Goal: Task Accomplishment & Management: Manage account settings

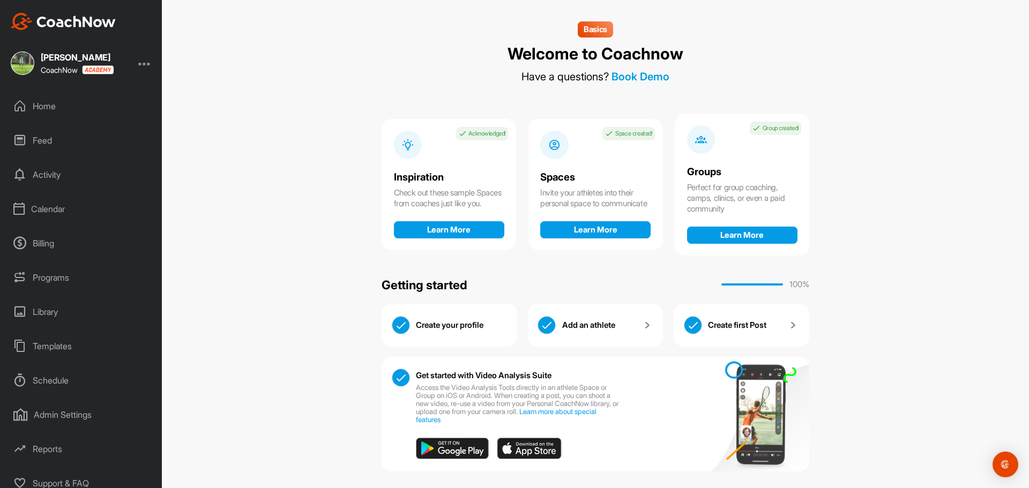
click at [35, 136] on div "Feed" at bounding box center [81, 140] width 151 height 27
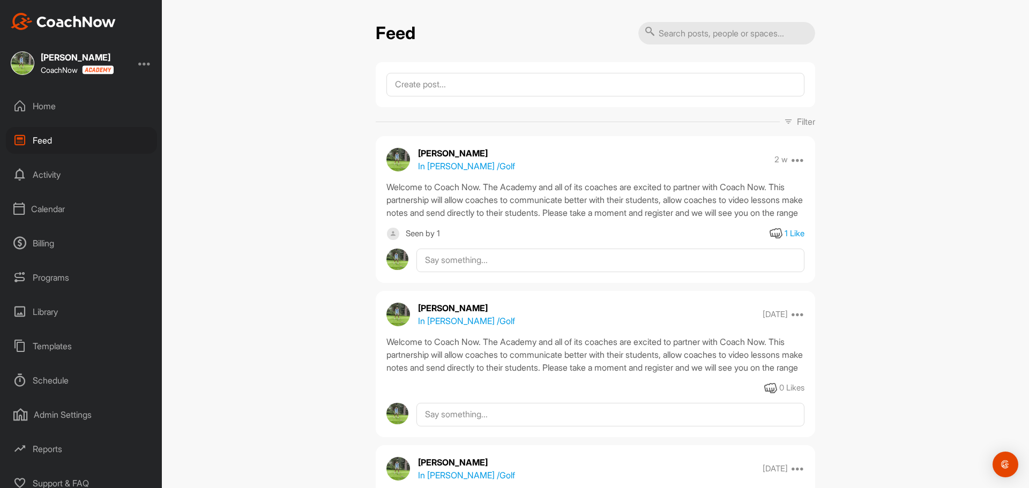
click at [41, 175] on div "Activity" at bounding box center [81, 174] width 151 height 27
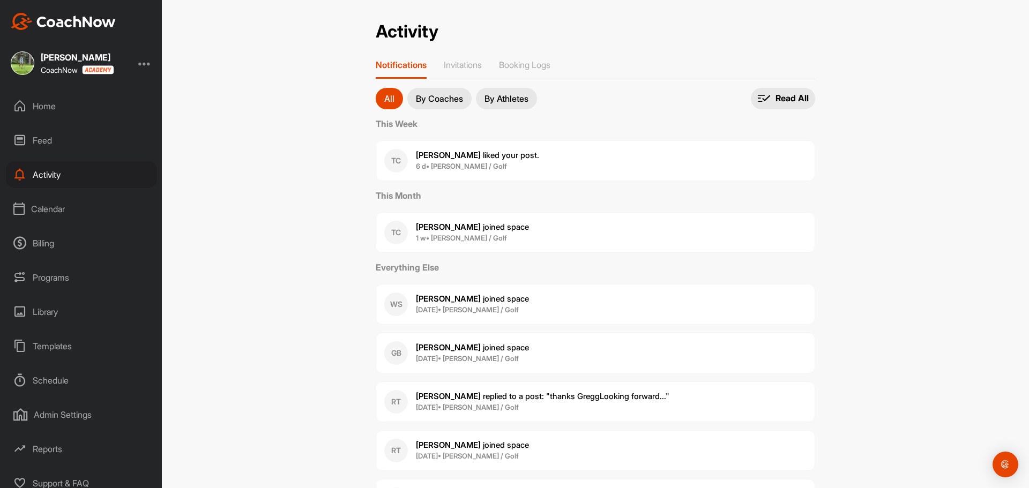
click at [42, 105] on div "Home" at bounding box center [81, 106] width 151 height 27
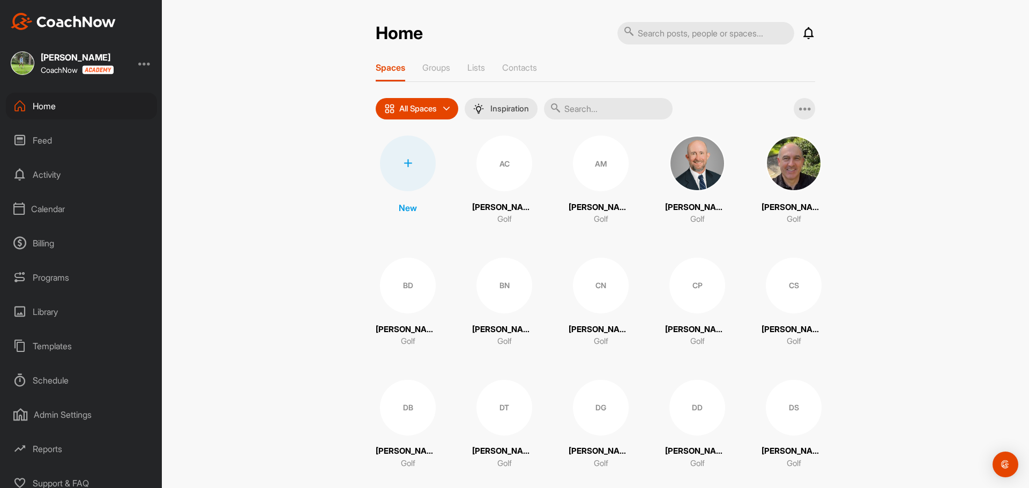
click at [36, 208] on div "Calendar" at bounding box center [81, 209] width 151 height 27
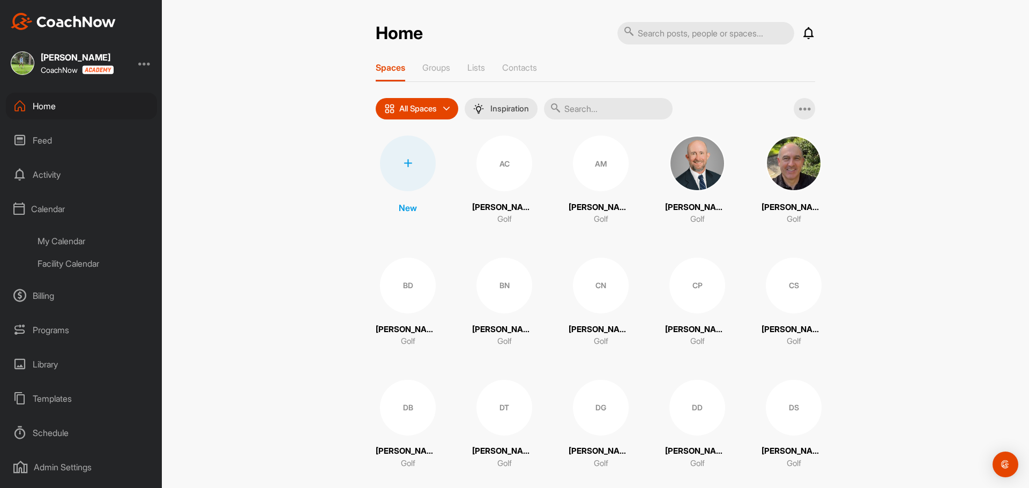
click at [61, 240] on div "My Calendar" at bounding box center [93, 241] width 127 height 23
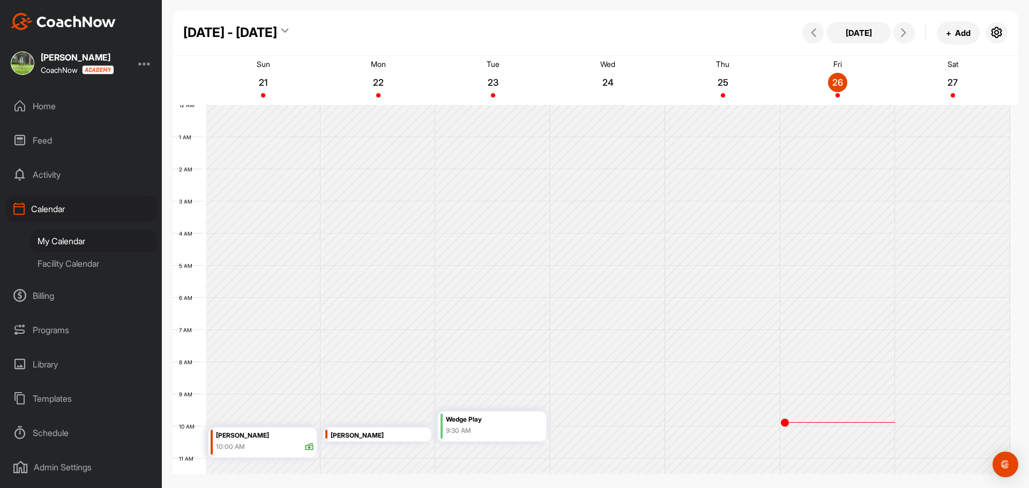
scroll to position [185, 0]
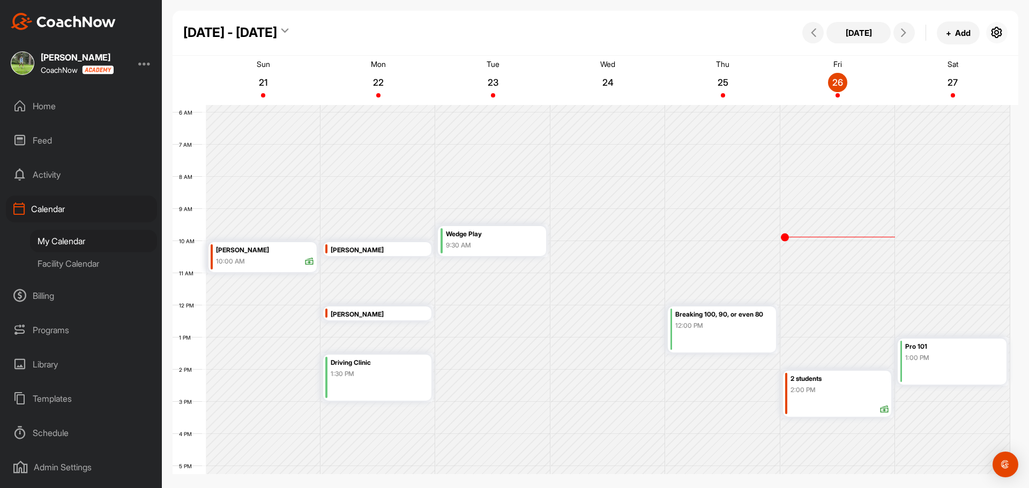
click at [996, 29] on icon "button" at bounding box center [997, 32] width 13 height 13
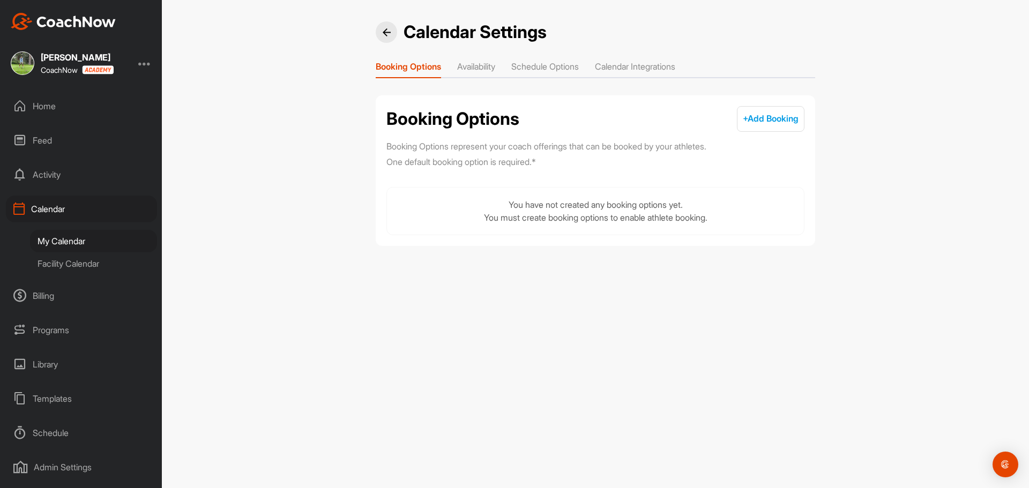
click at [636, 67] on li "Calendar Integrations" at bounding box center [635, 68] width 80 height 17
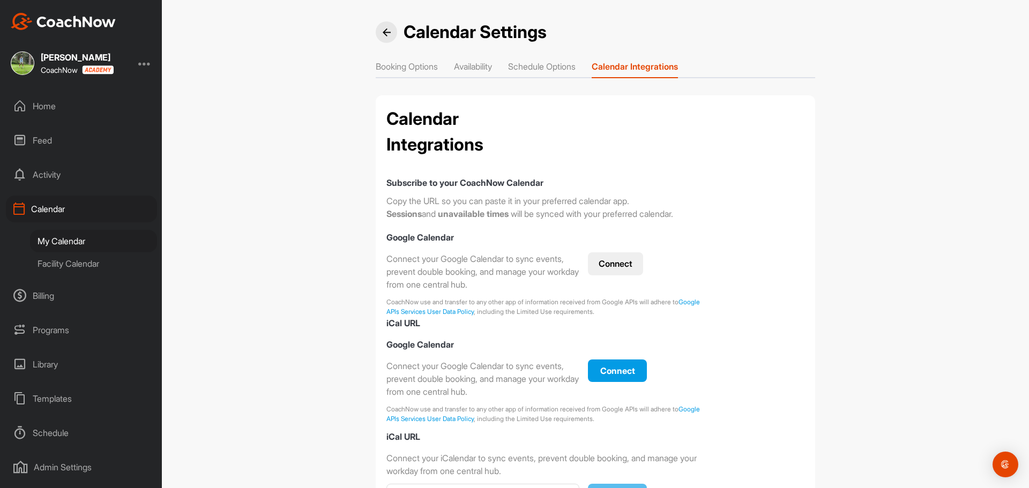
click at [607, 263] on button "Connect" at bounding box center [615, 263] width 55 height 23
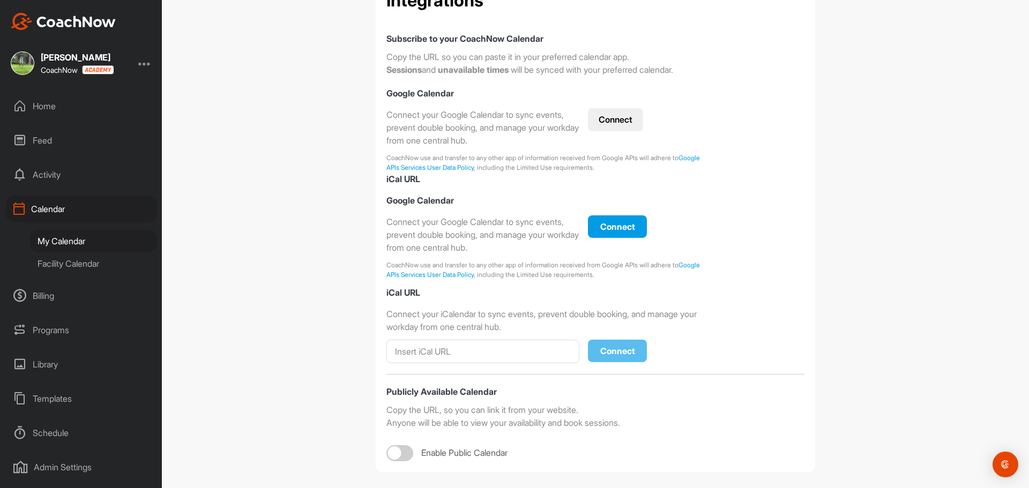
scroll to position [153, 0]
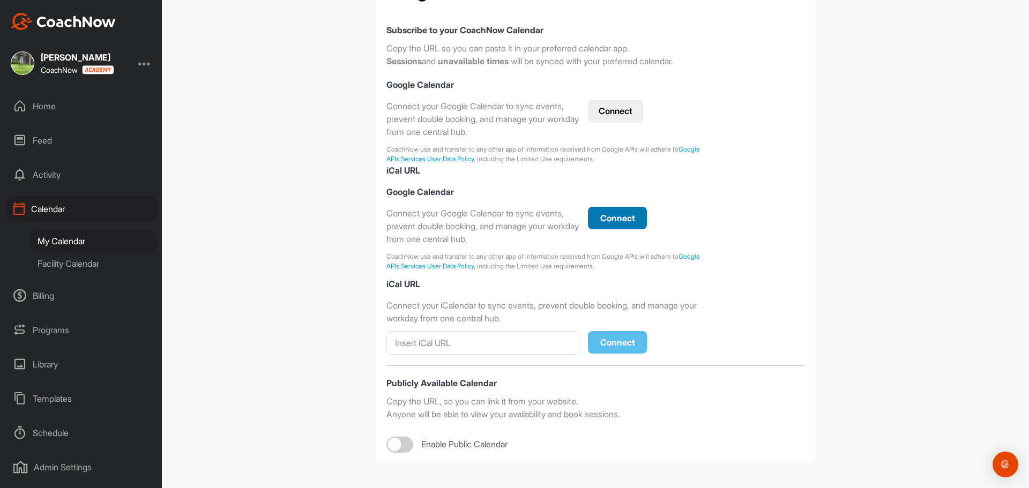
click at [605, 222] on span "Connect" at bounding box center [617, 218] width 35 height 11
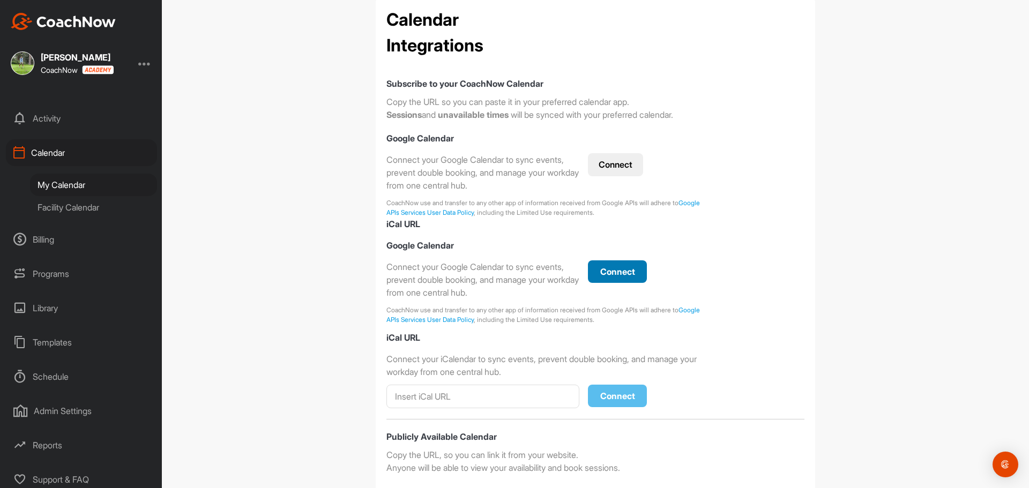
scroll to position [61, 0]
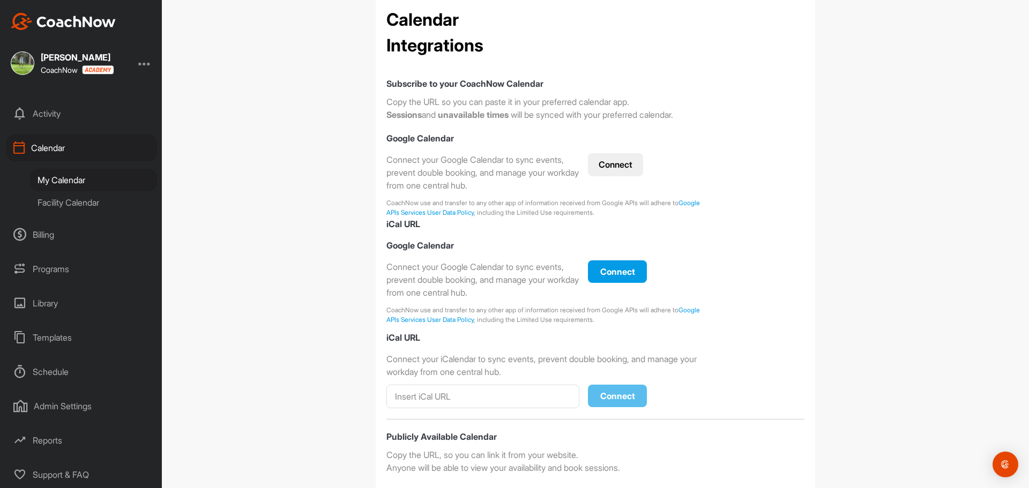
click at [55, 175] on div "My Calendar" at bounding box center [93, 180] width 127 height 23
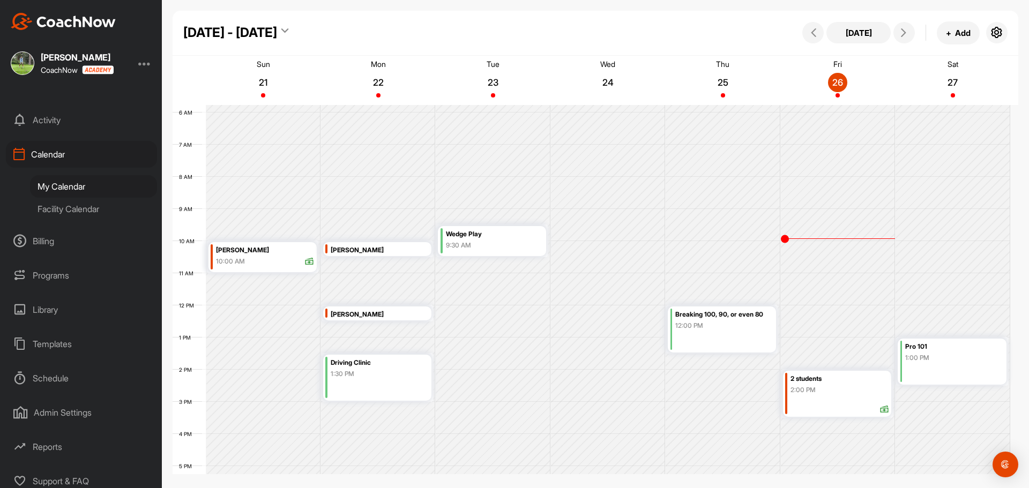
scroll to position [61, 0]
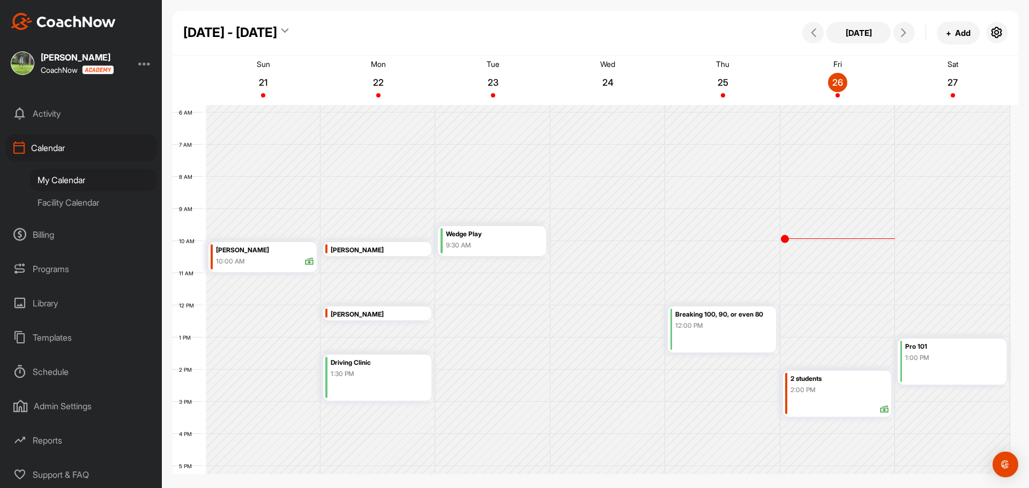
click at [145, 64] on div at bounding box center [144, 63] width 13 height 13
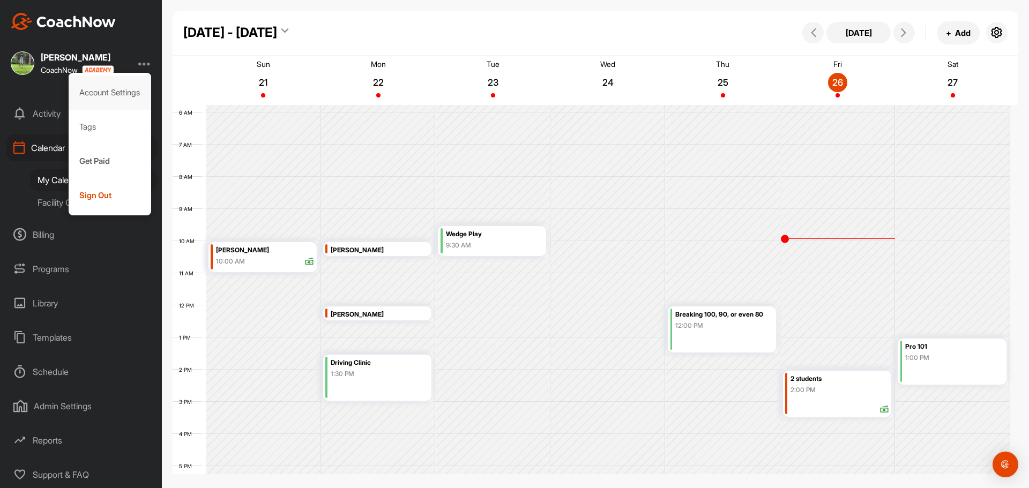
click at [130, 92] on div "Account Settings" at bounding box center [110, 93] width 83 height 34
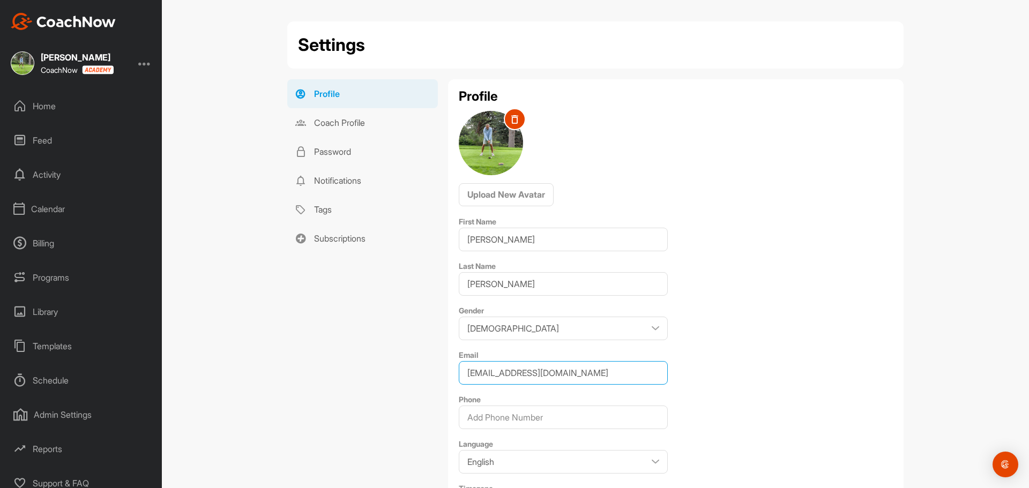
drag, startPoint x: 618, startPoint y: 373, endPoint x: 458, endPoint y: 366, distance: 159.9
click at [459, 366] on input "[EMAIL_ADDRESS][DOMAIN_NAME]" at bounding box center [563, 373] width 209 height 24
click at [41, 211] on div "Calendar" at bounding box center [81, 209] width 151 height 27
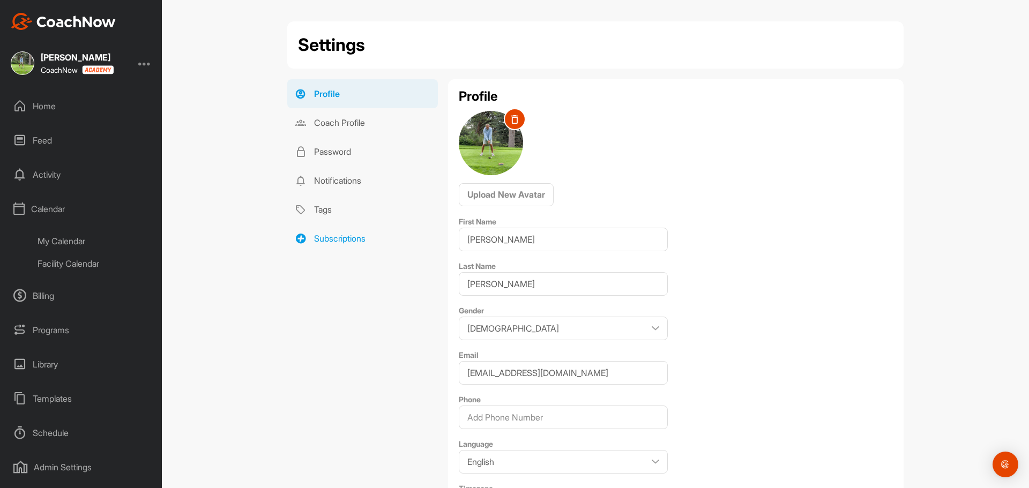
click at [360, 241] on link "Subscriptions" at bounding box center [362, 238] width 151 height 29
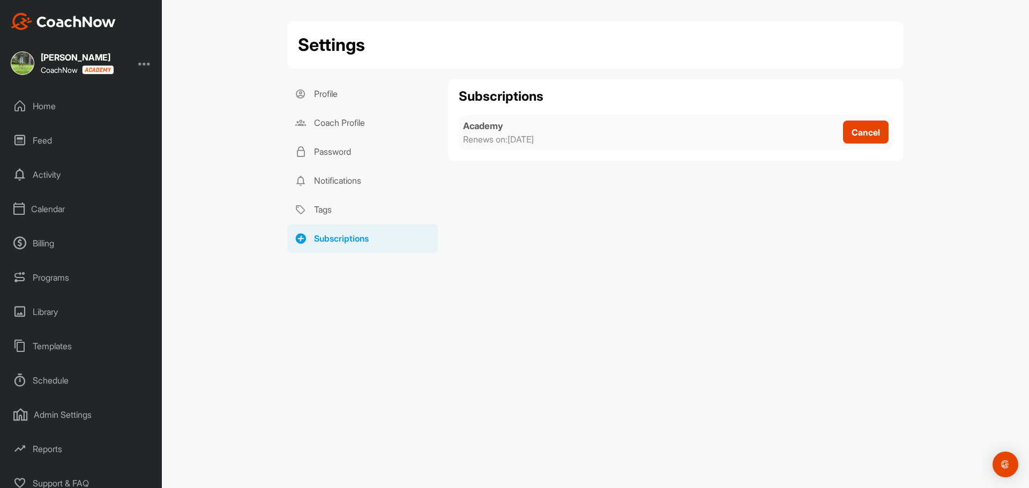
click at [57, 273] on div "Programs" at bounding box center [81, 277] width 151 height 27
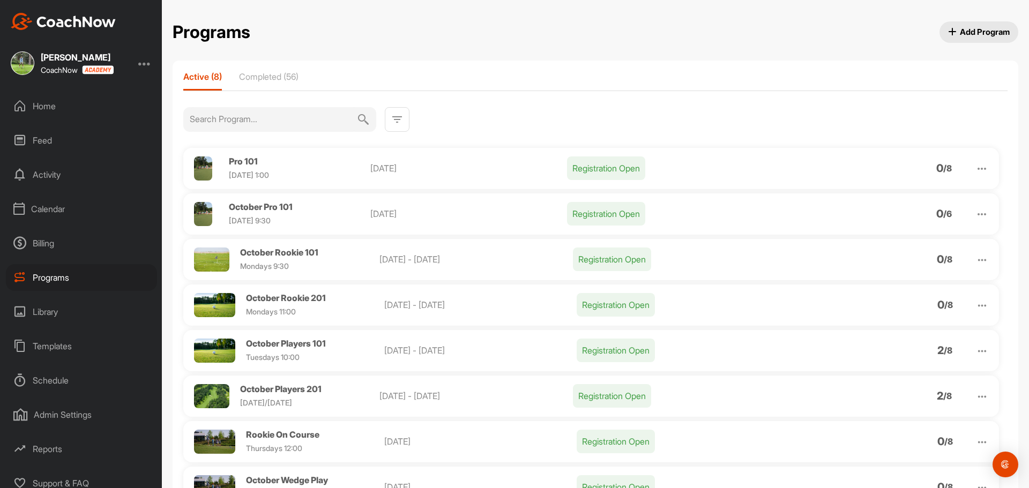
click at [54, 210] on div "Calendar" at bounding box center [81, 209] width 151 height 27
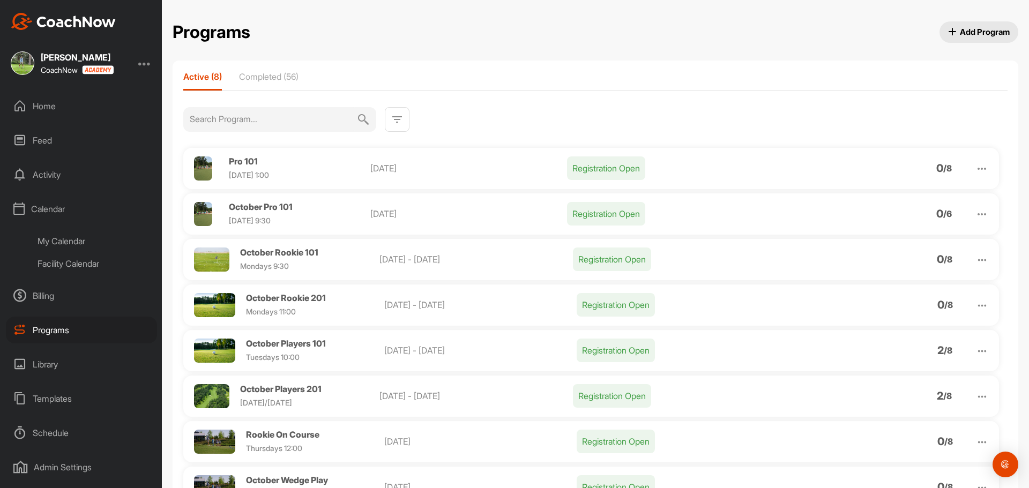
click at [70, 237] on div "My Calendar" at bounding box center [93, 241] width 127 height 23
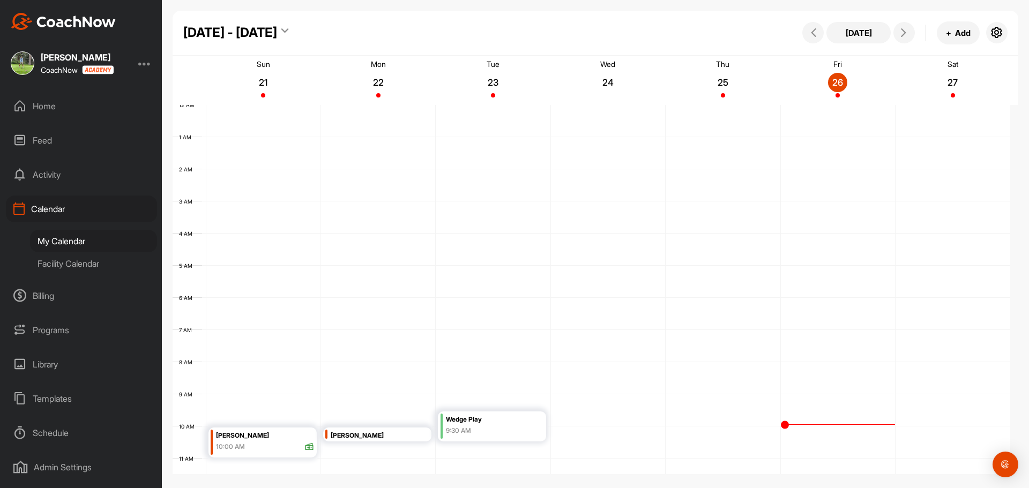
scroll to position [185, 0]
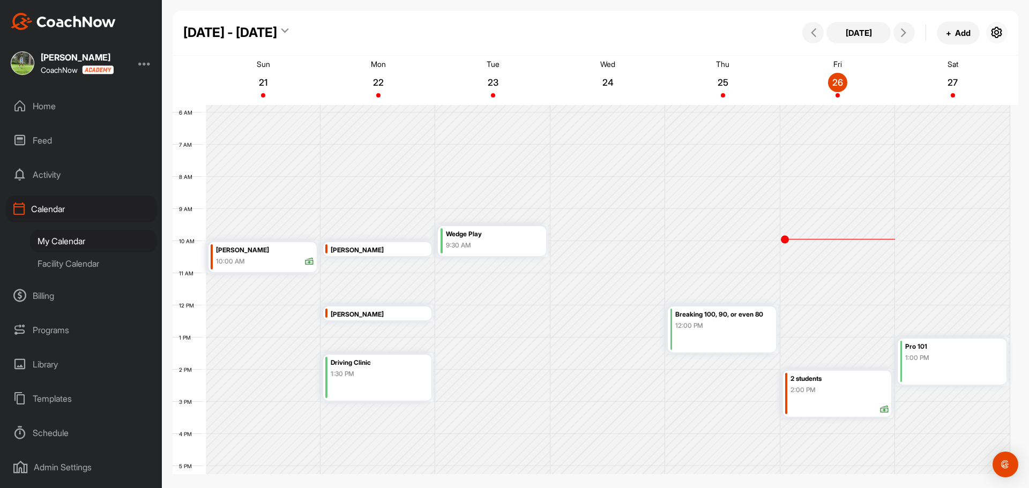
click at [1000, 32] on icon "button" at bounding box center [997, 32] width 13 height 13
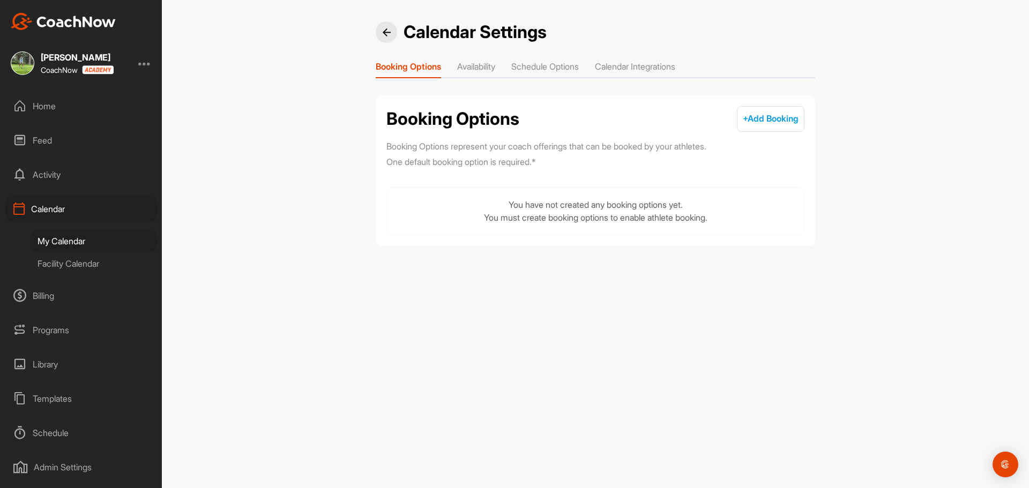
click at [480, 65] on li "Availability" at bounding box center [476, 68] width 38 height 17
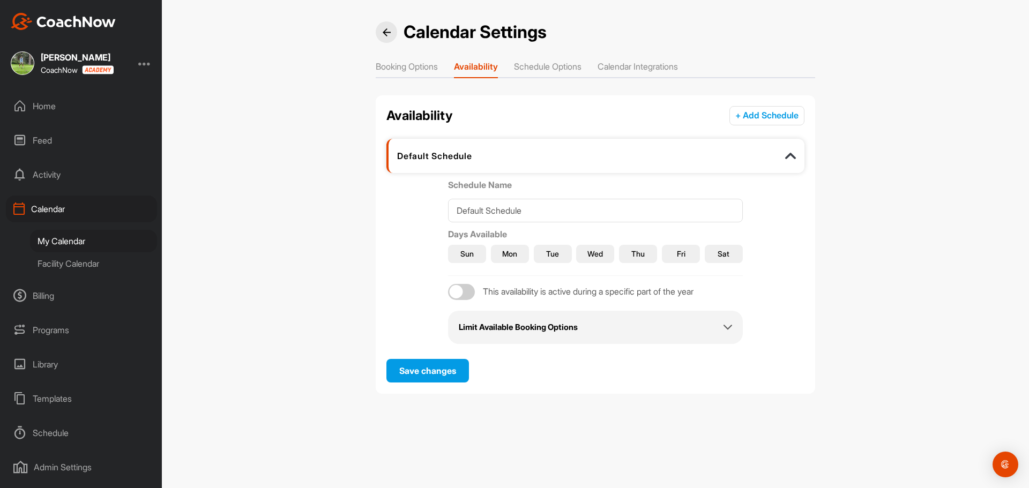
click at [554, 64] on li "Schedule Options" at bounding box center [548, 68] width 68 height 17
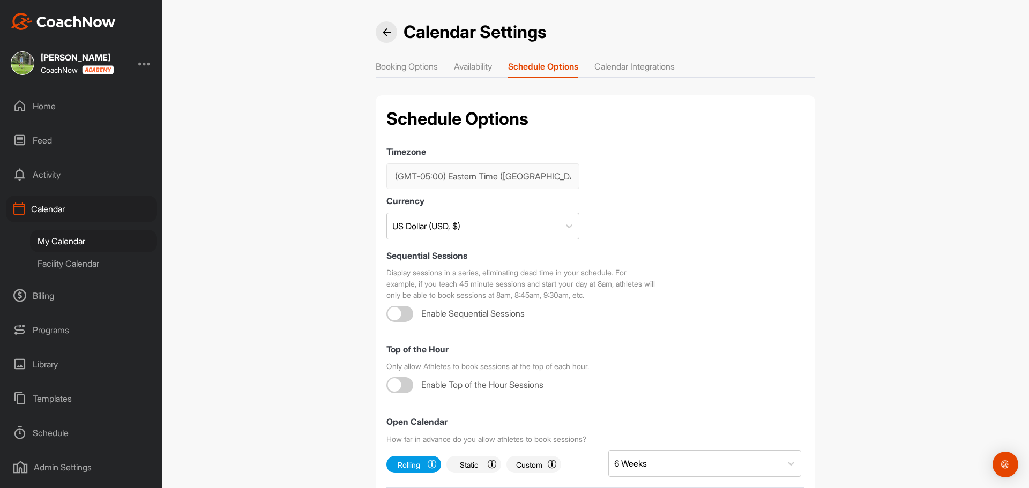
click at [642, 63] on li "Calendar Integrations" at bounding box center [635, 68] width 80 height 17
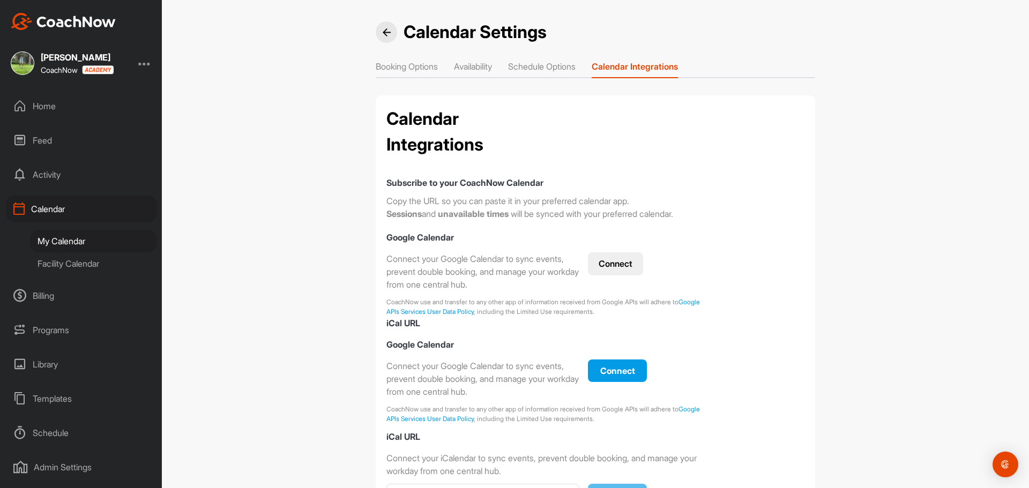
click at [634, 266] on button "Connect" at bounding box center [615, 263] width 55 height 23
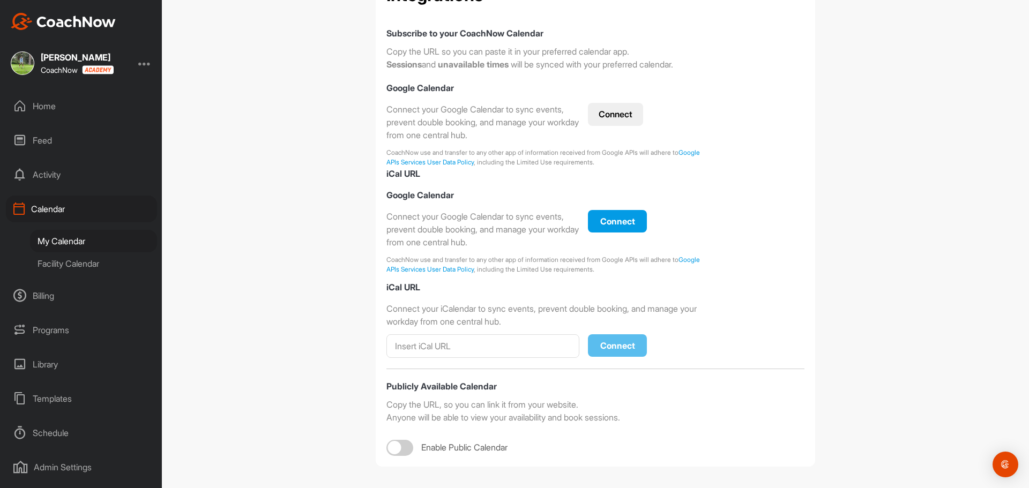
scroll to position [153, 0]
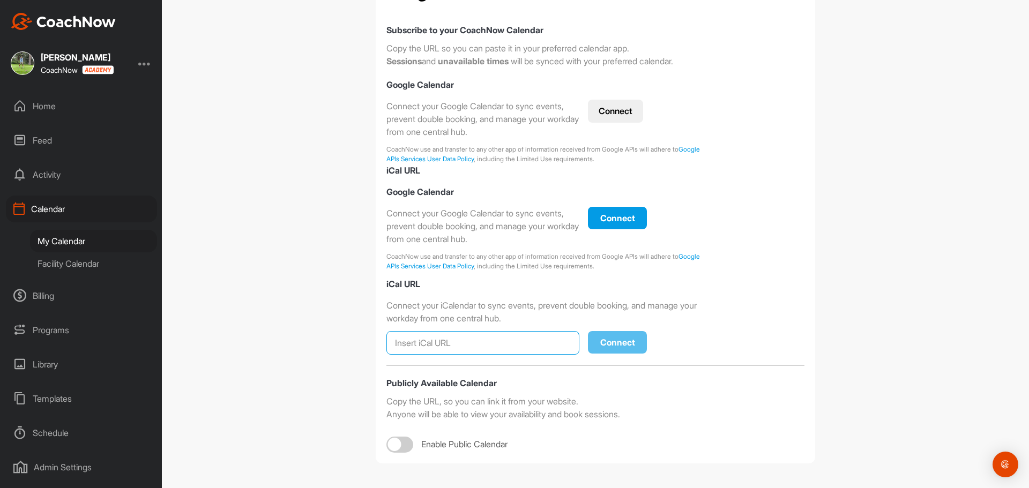
click at [506, 341] on input at bounding box center [483, 343] width 193 height 24
paste input "[EMAIL_ADDRESS][DOMAIN_NAME]"
type input "[EMAIL_ADDRESS][DOMAIN_NAME]"
drag, startPoint x: 539, startPoint y: 346, endPoint x: 313, endPoint y: 341, distance: 225.7
click at [313, 341] on div "Calendar Settings Booking Options Availability Schedule Options Calendar Integr…" at bounding box center [595, 244] width 867 height 488
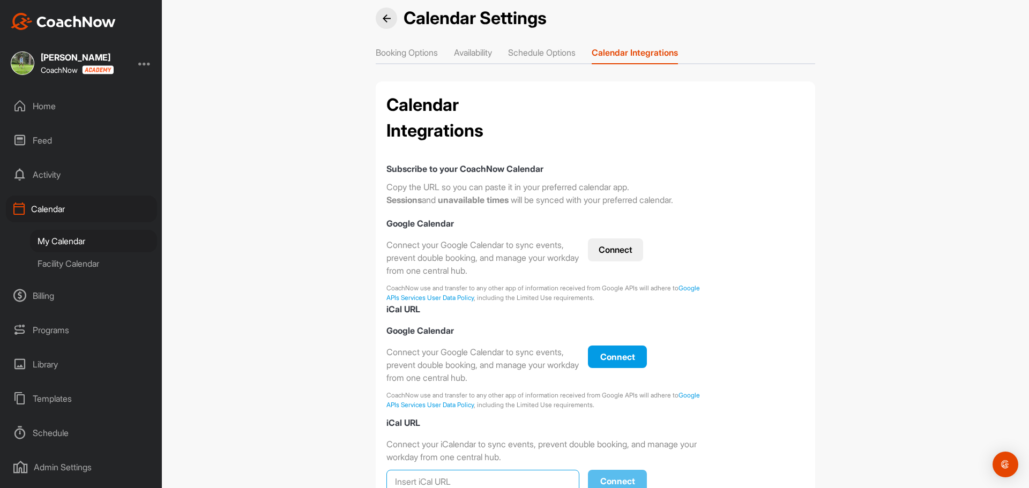
scroll to position [0, 0]
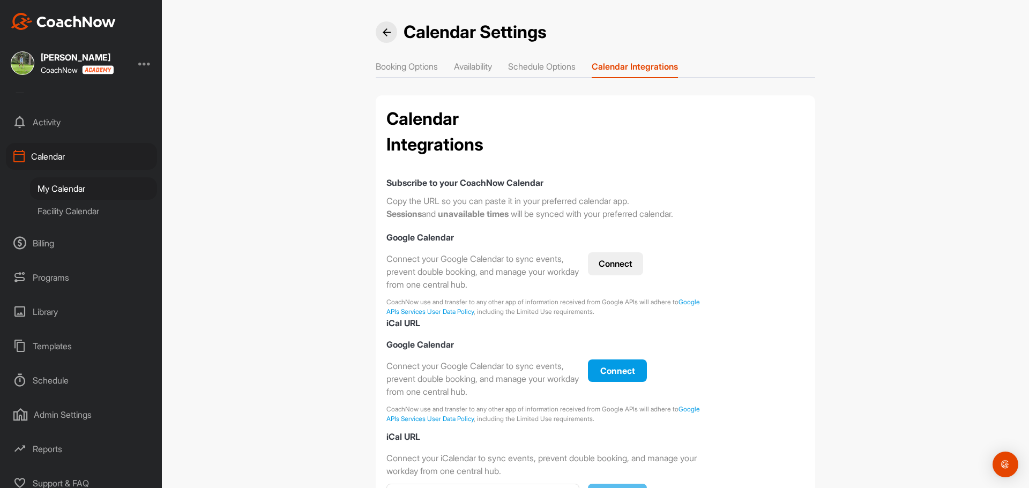
scroll to position [61, 0]
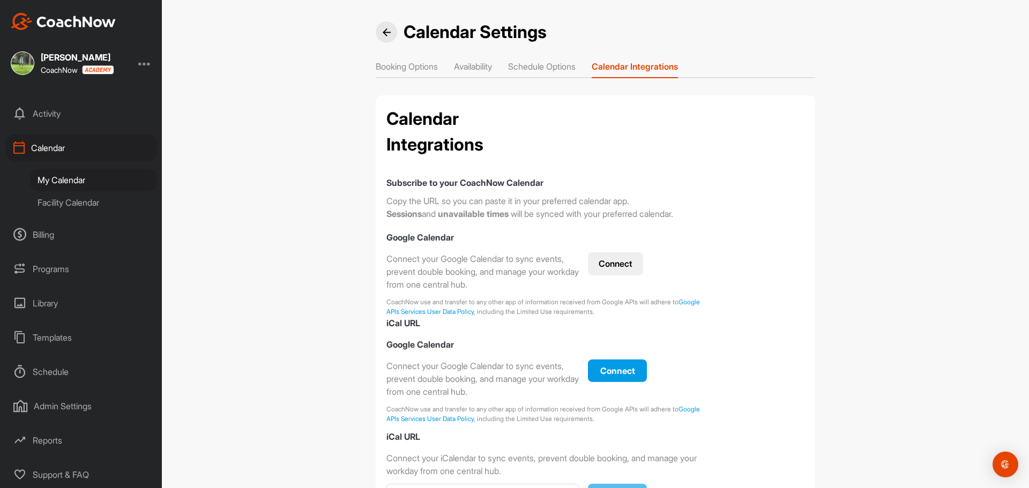
click at [63, 474] on div "Support & FAQ" at bounding box center [81, 475] width 151 height 27
